Goal: Task Accomplishment & Management: Manage account settings

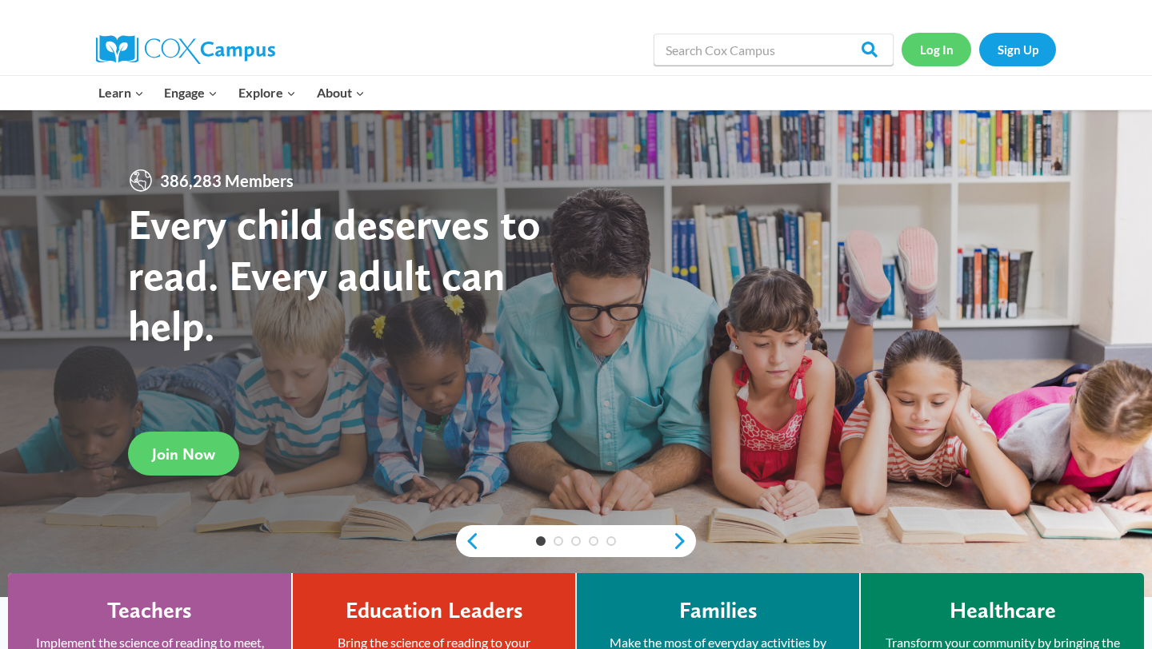
click at [938, 55] on link "Log In" at bounding box center [936, 49] width 70 height 33
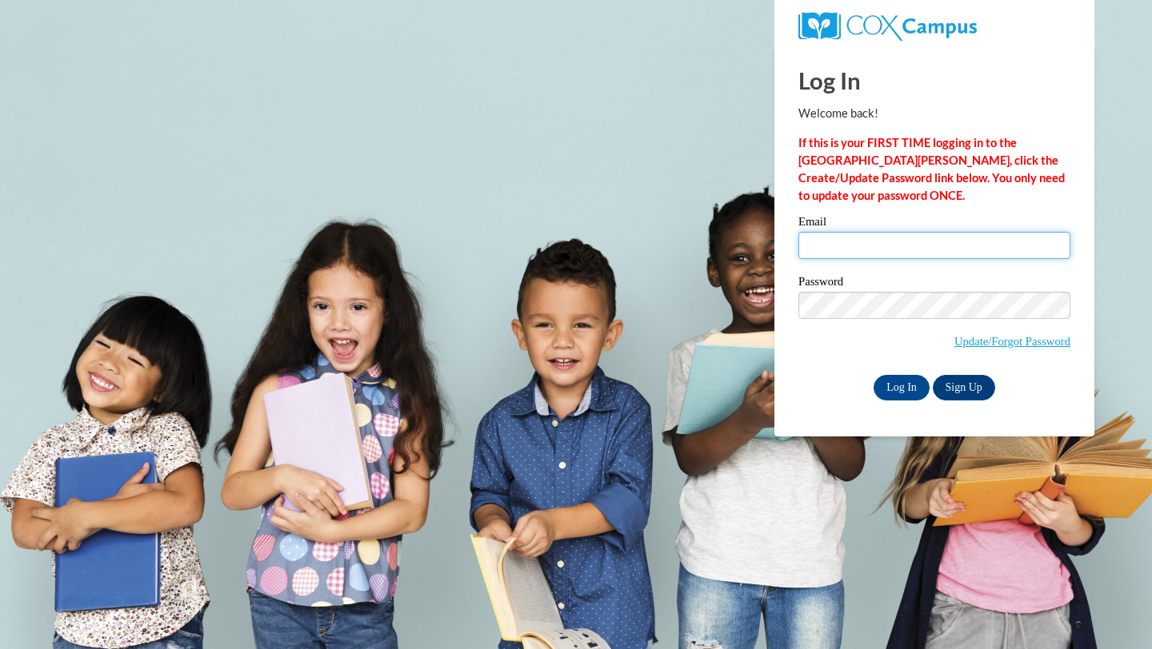
click at [904, 250] on input "Email" at bounding box center [934, 245] width 272 height 27
type input "Jtwend2024@ung.edu"
click at [901, 390] on input "Log In" at bounding box center [901, 388] width 56 height 26
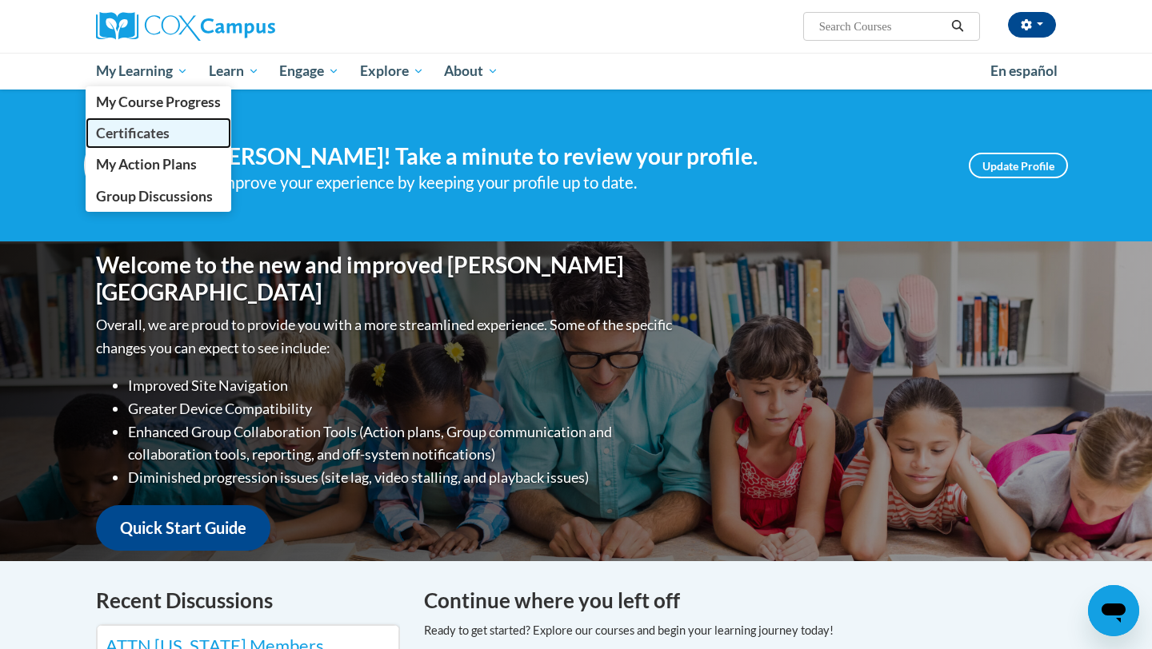
click at [161, 132] on span "Certificates" at bounding box center [133, 133] width 74 height 17
